Goal: Find specific page/section: Find specific page/section

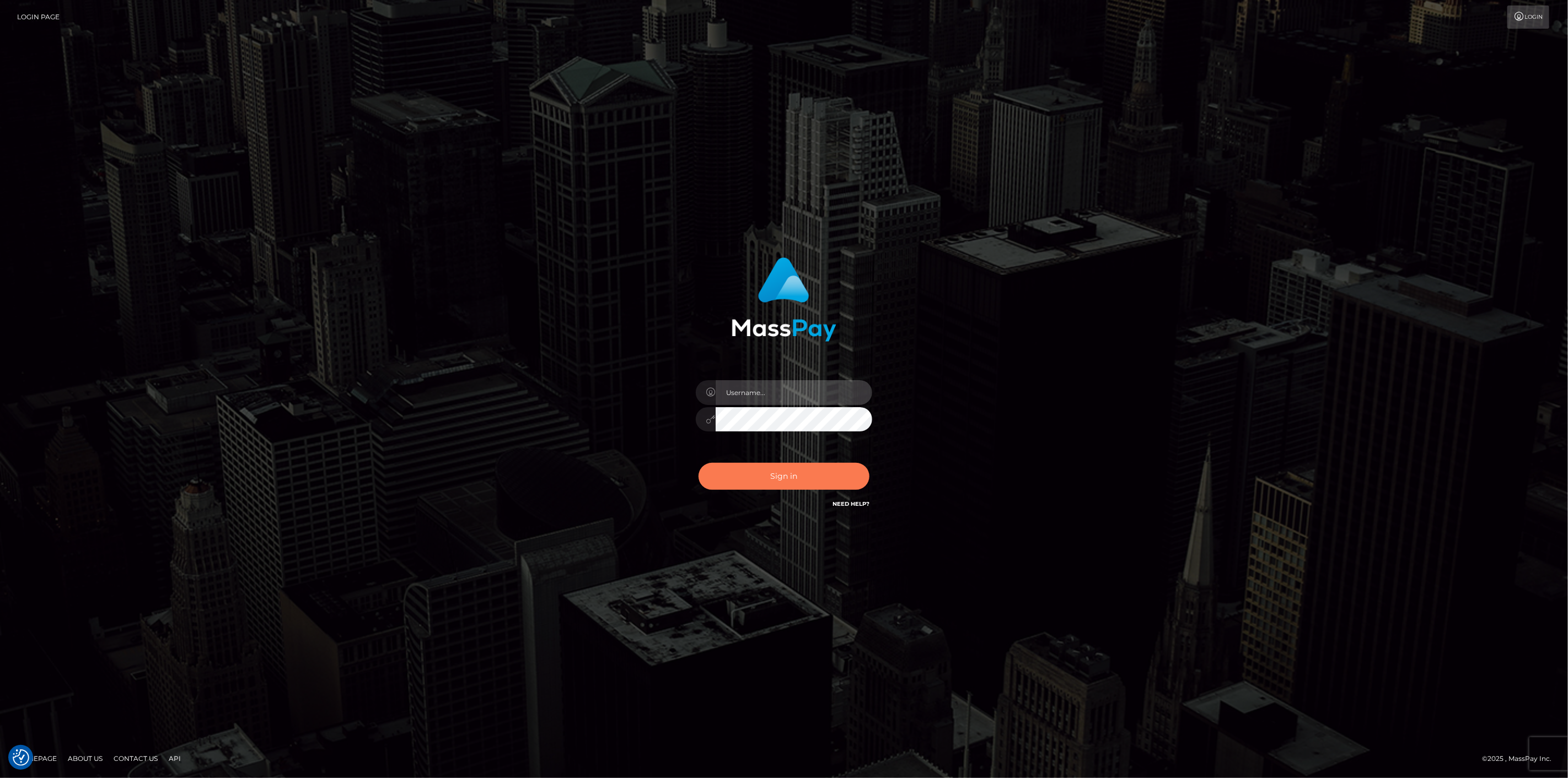
type input "[DOMAIN_NAME]"
click at [760, 481] on button "Sign in" at bounding box center [784, 477] width 171 height 27
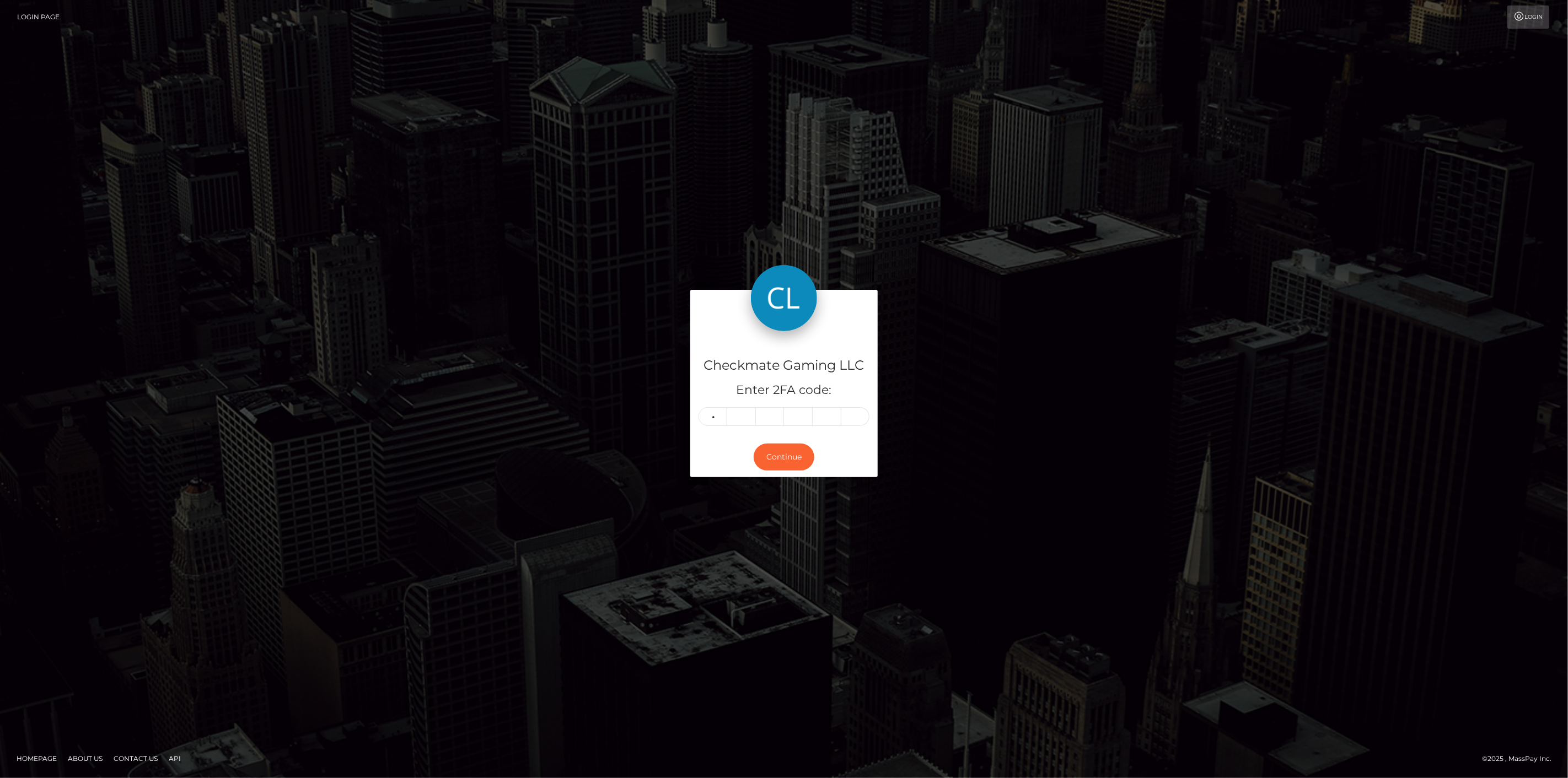
type input "5"
type input "7"
type input "3"
type input "9"
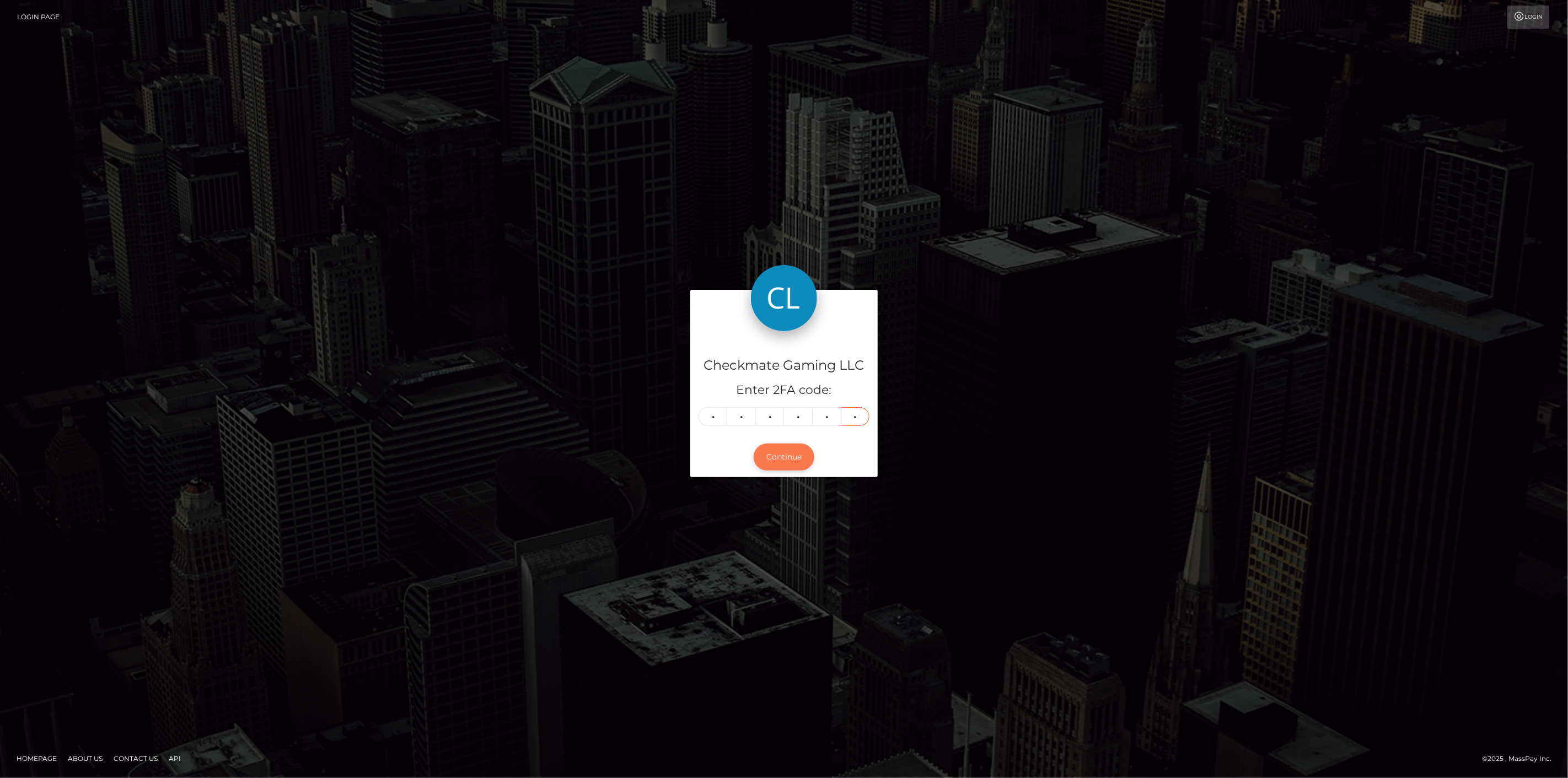
type input "4"
click at [791, 454] on button "Continue" at bounding box center [784, 457] width 61 height 27
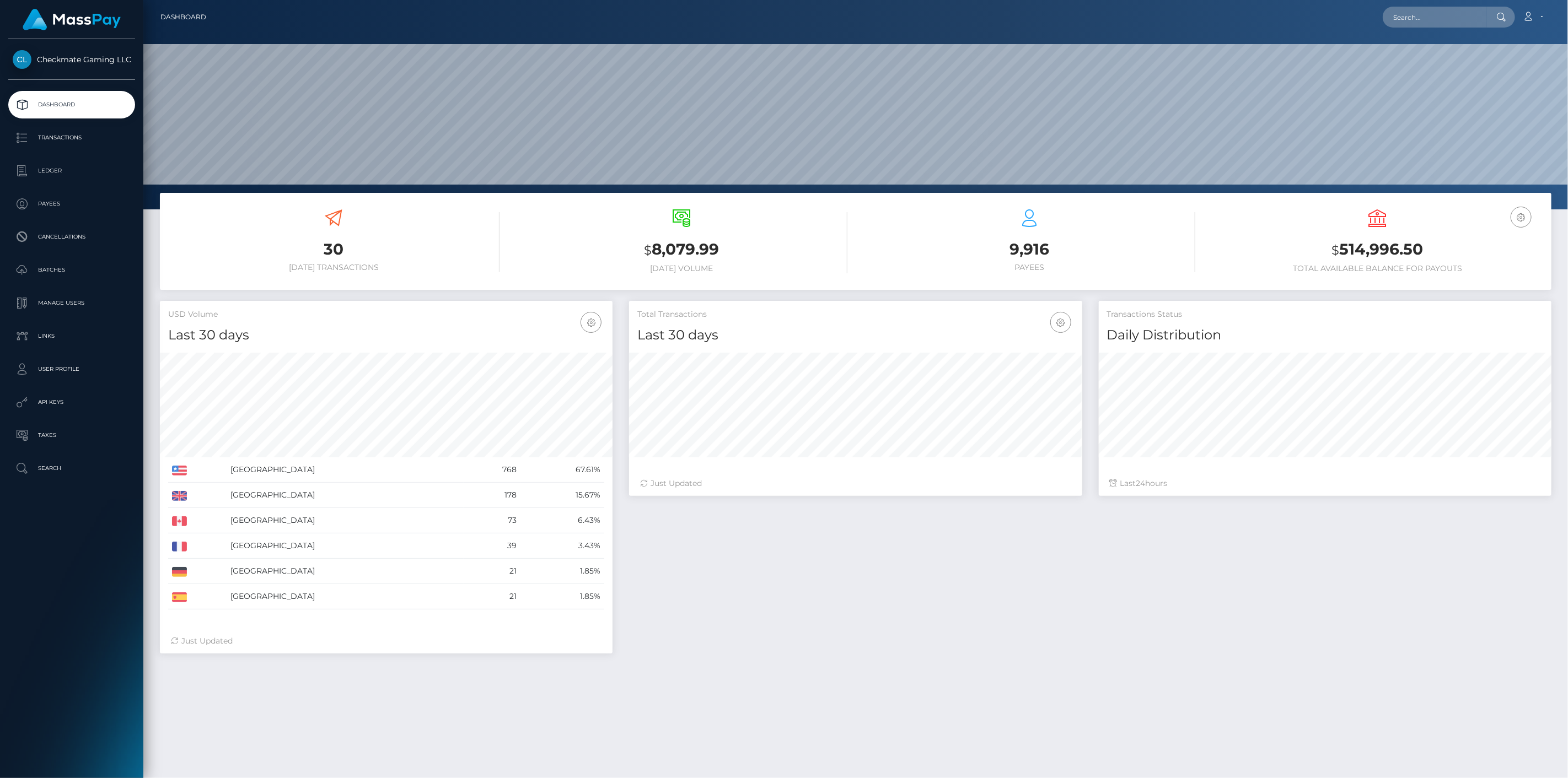
scroll to position [195, 453]
click at [69, 203] on p "Payees" at bounding box center [71, 203] width 118 height 16
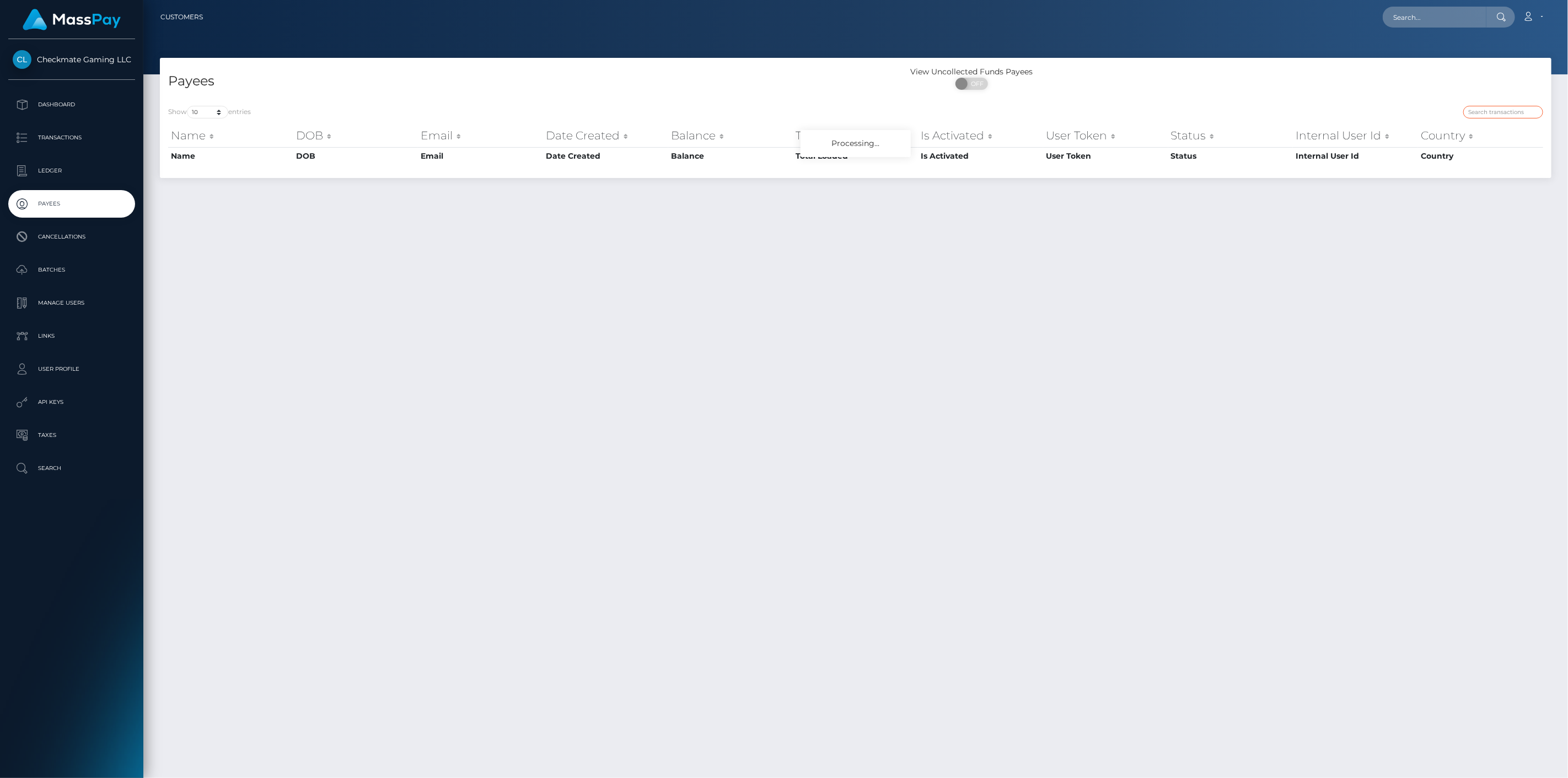
click at [1514, 114] on input "search" at bounding box center [1502, 112] width 80 height 13
paste input "44298"
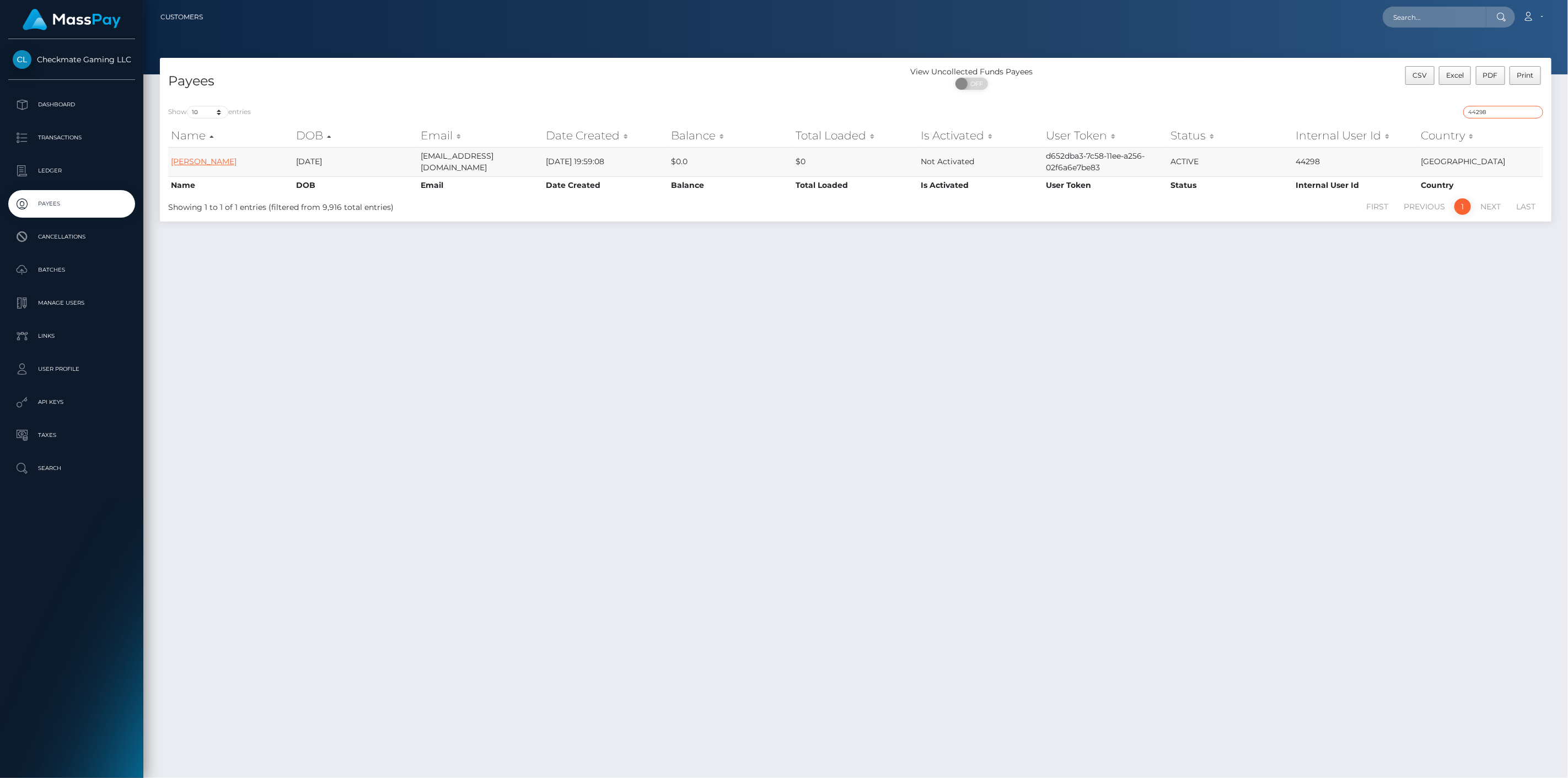
type input "44298"
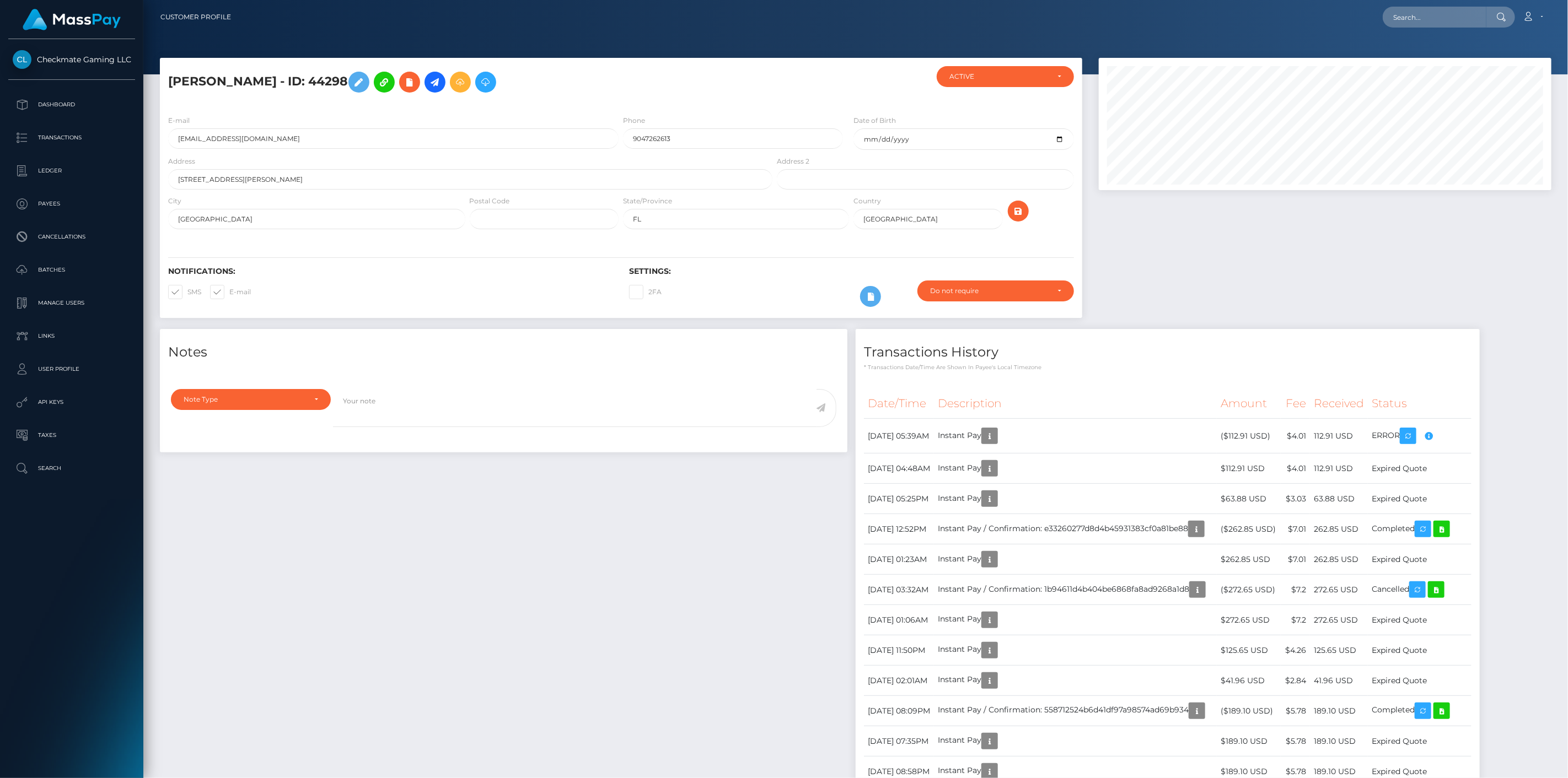
scroll to position [132, 453]
drag, startPoint x: 333, startPoint y: 79, endPoint x: 167, endPoint y: 86, distance: 166.1
click at [167, 86] on div "Clayton Eddins - ID: 44298" at bounding box center [467, 86] width 614 height 40
copy h5 "Clayton Eddins - ID: 44298"
